Goal: Task Accomplishment & Management: Manage account settings

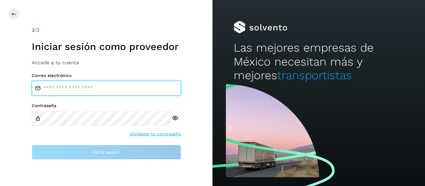
click at [71, 91] on input "email" at bounding box center [106, 88] width 149 height 15
type input "**********"
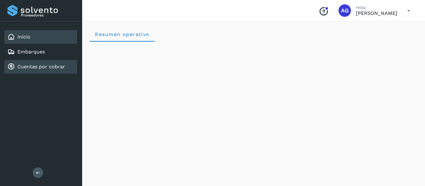
click at [56, 66] on link "Cuentas por cobrar" at bounding box center [41, 67] width 48 height 6
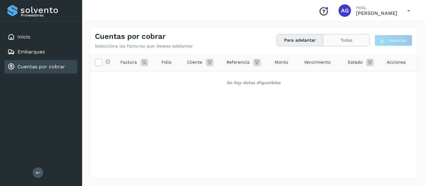
click at [341, 41] on button "Todas" at bounding box center [346, 41] width 46 height 12
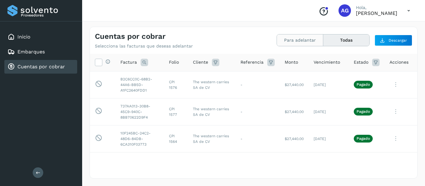
click at [304, 41] on button "Para adelantar" at bounding box center [300, 41] width 46 height 12
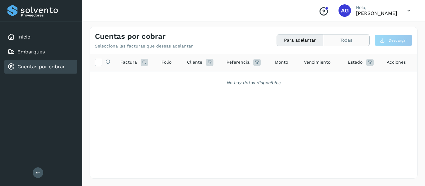
click at [339, 35] on button "Todas" at bounding box center [346, 41] width 46 height 12
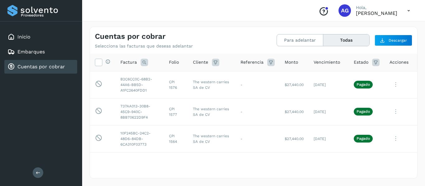
click at [300, 49] on div "Cuentas por cobrar Selecciona las facturas que deseas adelantar Para adelantar …" at bounding box center [254, 103] width 328 height 152
click at [298, 46] on div "Para adelantar Todas" at bounding box center [323, 40] width 93 height 12
click at [295, 40] on button "Para adelantar" at bounding box center [300, 41] width 46 height 12
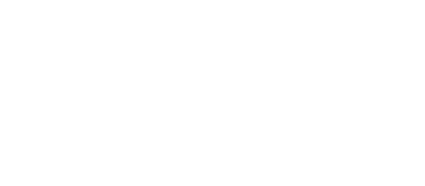
click at [138, 67] on div at bounding box center [212, 93] width 425 height 186
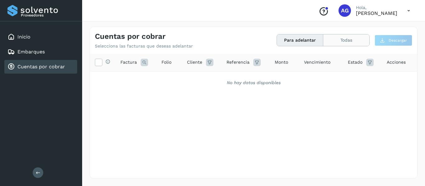
click at [332, 44] on button "Todas" at bounding box center [346, 41] width 46 height 12
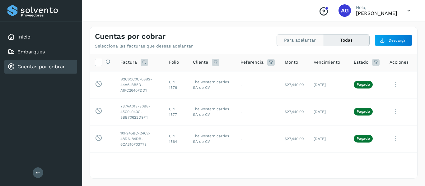
click at [300, 41] on button "Para adelantar" at bounding box center [300, 41] width 46 height 12
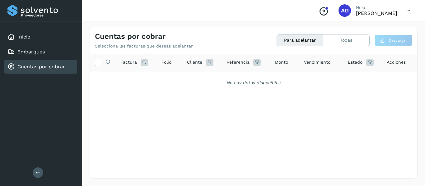
click at [346, 30] on div "Cuentas por cobrar Selecciona las facturas que deseas adelantar Para adelantar …" at bounding box center [253, 38] width 327 height 22
click at [344, 40] on button "Todas" at bounding box center [346, 41] width 46 height 12
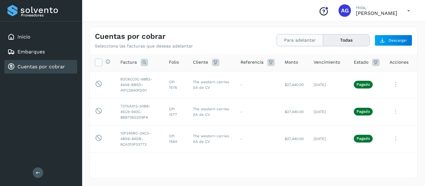
click at [312, 43] on button "Para adelantar" at bounding box center [300, 41] width 46 height 12
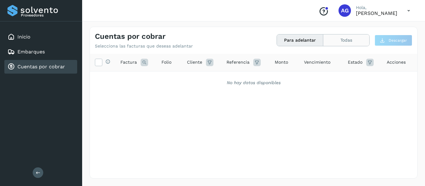
click at [349, 43] on button "Todas" at bounding box center [346, 41] width 46 height 12
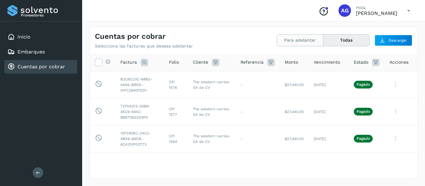
click at [300, 44] on button "Para adelantar" at bounding box center [300, 41] width 46 height 12
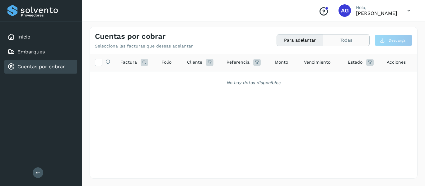
click at [332, 45] on button "Todas" at bounding box center [346, 41] width 46 height 12
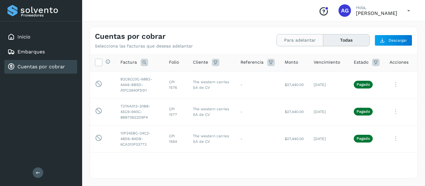
click at [309, 43] on button "Para adelantar" at bounding box center [300, 41] width 46 height 12
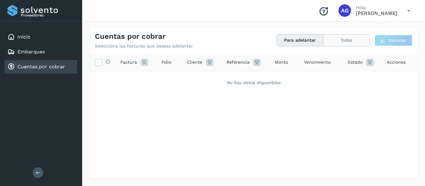
click at [337, 44] on button "Todas" at bounding box center [346, 41] width 46 height 12
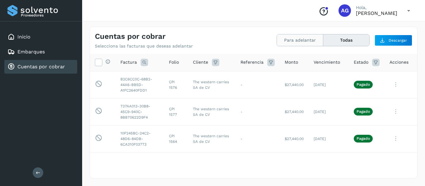
click at [307, 42] on button "Para adelantar" at bounding box center [300, 41] width 46 height 12
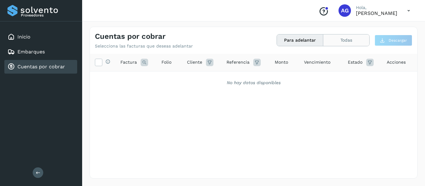
click at [334, 43] on button "Todas" at bounding box center [346, 41] width 46 height 12
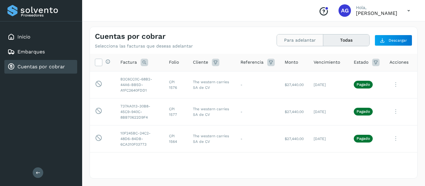
click at [301, 38] on button "Para adelantar" at bounding box center [300, 41] width 46 height 12
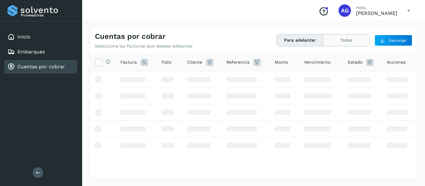
click at [334, 39] on button "Todas" at bounding box center [346, 41] width 46 height 12
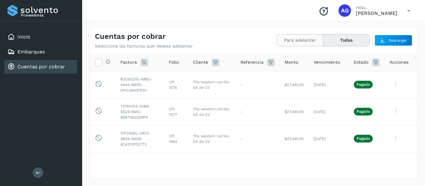
click at [294, 40] on button "Para adelantar" at bounding box center [300, 41] width 46 height 12
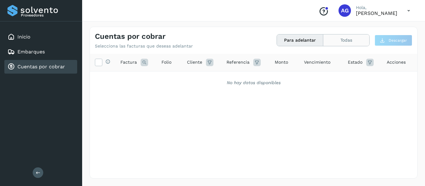
click at [330, 42] on button "Todas" at bounding box center [346, 41] width 46 height 12
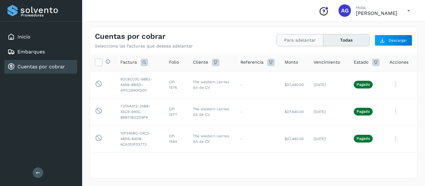
click at [297, 39] on button "Para adelantar" at bounding box center [300, 41] width 46 height 12
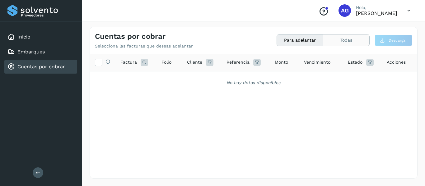
click at [339, 37] on button "Todas" at bounding box center [346, 41] width 46 height 12
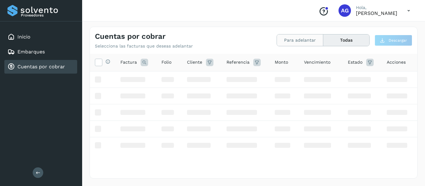
click at [298, 41] on button "Para adelantar" at bounding box center [300, 41] width 46 height 12
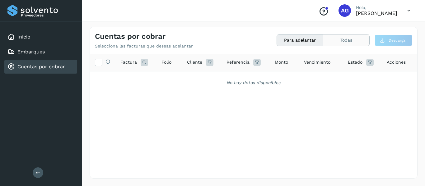
click at [353, 42] on button "Todas" at bounding box center [346, 41] width 46 height 12
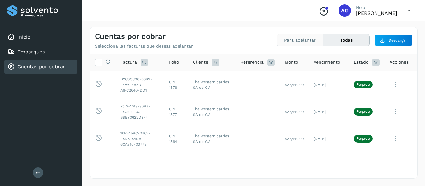
click at [300, 44] on button "Para adelantar" at bounding box center [300, 41] width 46 height 12
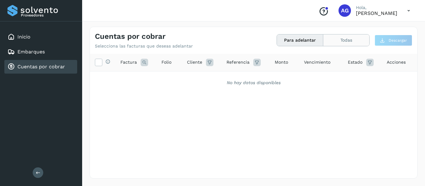
click at [347, 43] on button "Todas" at bounding box center [346, 41] width 46 height 12
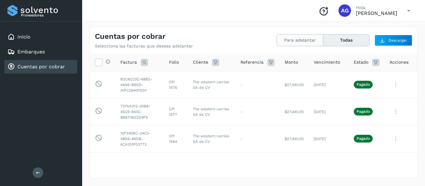
click at [294, 46] on button "Para adelantar" at bounding box center [300, 41] width 46 height 12
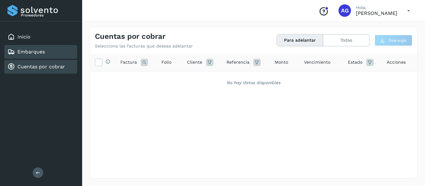
click at [30, 54] on link "Embarques" at bounding box center [30, 52] width 27 height 6
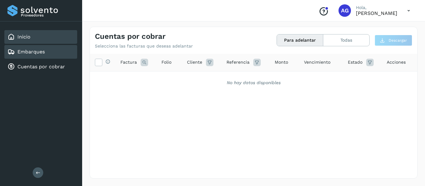
click at [32, 35] on div "Inicio" at bounding box center [40, 37] width 73 height 14
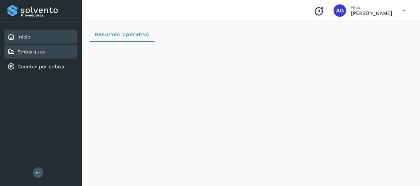
click at [35, 47] on div "Embarques" at bounding box center [40, 52] width 73 height 14
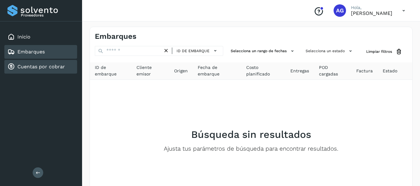
click at [38, 66] on link "Cuentas por cobrar" at bounding box center [41, 67] width 48 height 6
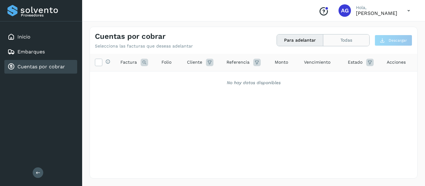
click at [349, 35] on button "Todas" at bounding box center [346, 41] width 46 height 12
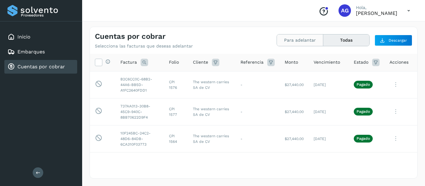
click at [307, 42] on button "Para adelantar" at bounding box center [300, 41] width 46 height 12
